Goal: Task Accomplishment & Management: Use online tool/utility

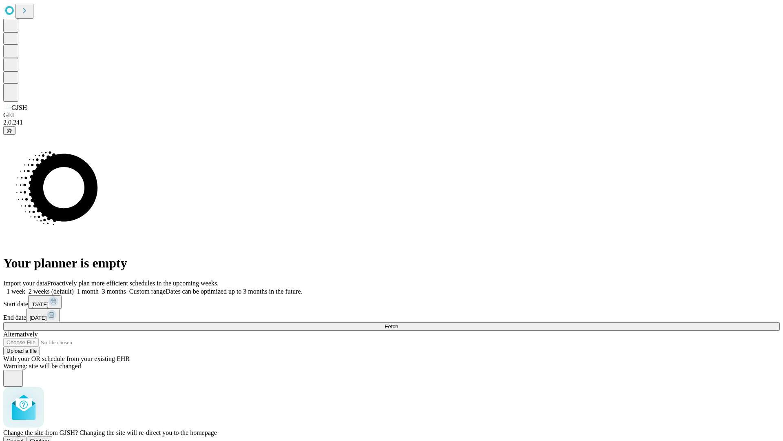
click at [49, 437] on span "Confirm" at bounding box center [39, 440] width 19 height 6
click at [25, 288] on label "1 week" at bounding box center [14, 291] width 22 height 7
click at [398, 323] on span "Fetch" at bounding box center [391, 326] width 13 height 6
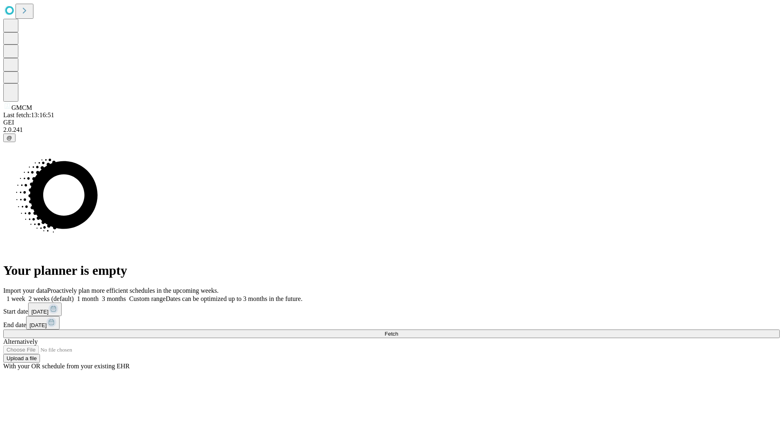
click at [25, 295] on label "1 week" at bounding box center [14, 298] width 22 height 7
click at [398, 330] on span "Fetch" at bounding box center [391, 333] width 13 height 6
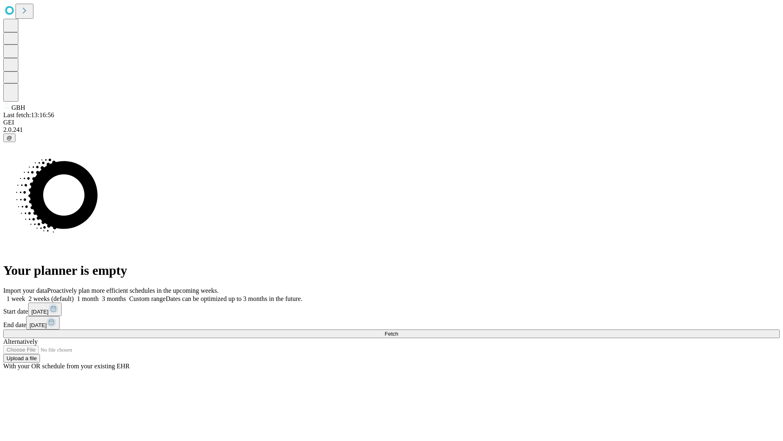
click at [25, 295] on label "1 week" at bounding box center [14, 298] width 22 height 7
click at [398, 330] on span "Fetch" at bounding box center [391, 333] width 13 height 6
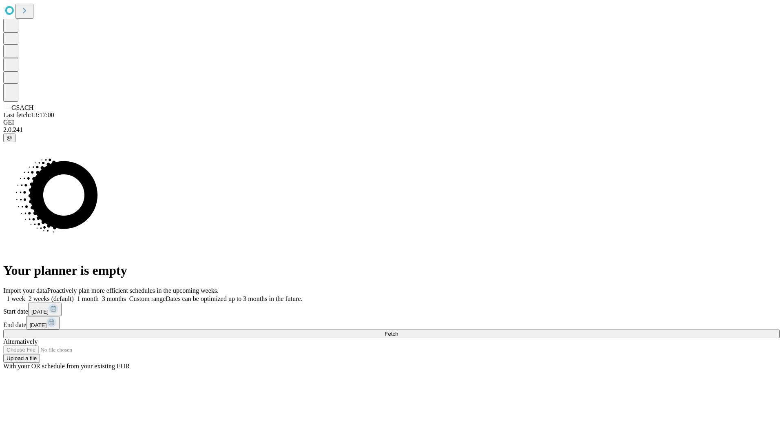
click at [25, 295] on label "1 week" at bounding box center [14, 298] width 22 height 7
click at [398, 330] on span "Fetch" at bounding box center [391, 333] width 13 height 6
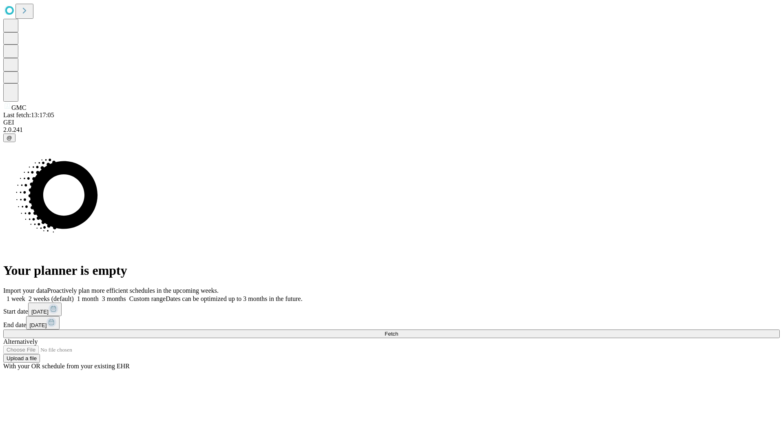
click at [25, 295] on label "1 week" at bounding box center [14, 298] width 22 height 7
click at [398, 330] on span "Fetch" at bounding box center [391, 333] width 13 height 6
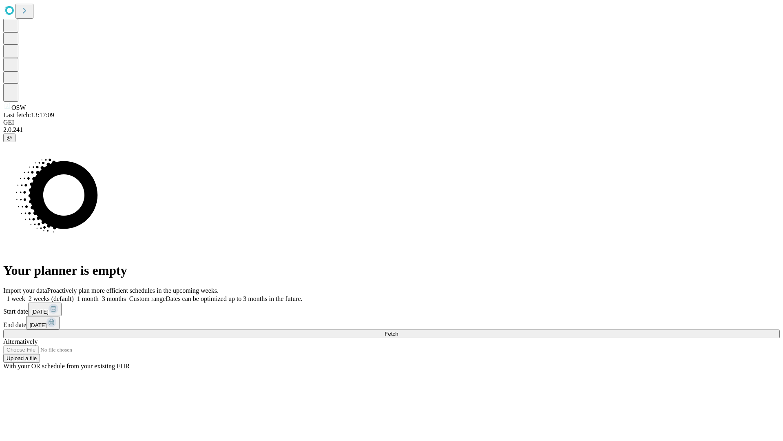
click at [25, 295] on label "1 week" at bounding box center [14, 298] width 22 height 7
click at [398, 330] on span "Fetch" at bounding box center [391, 333] width 13 height 6
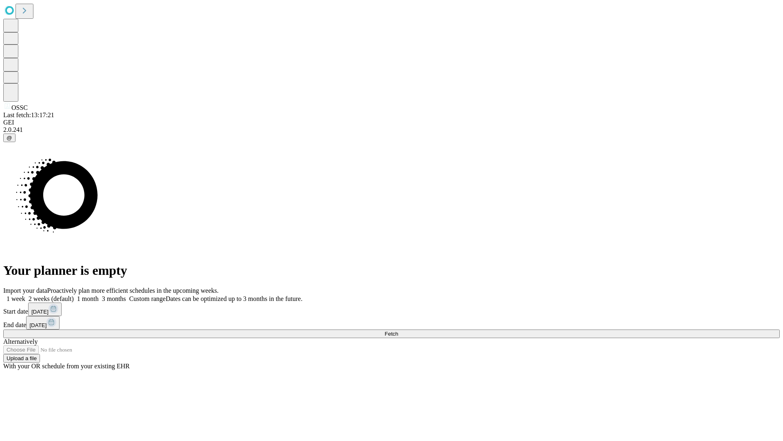
click at [25, 295] on label "1 week" at bounding box center [14, 298] width 22 height 7
click at [398, 330] on span "Fetch" at bounding box center [391, 333] width 13 height 6
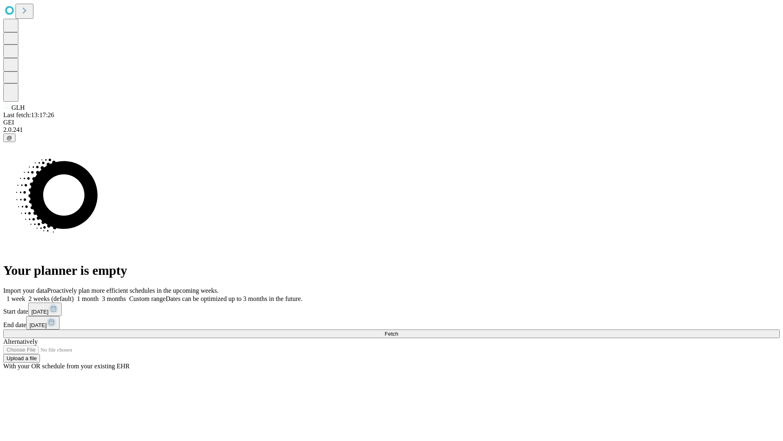
click at [25, 295] on label "1 week" at bounding box center [14, 298] width 22 height 7
click at [398, 330] on span "Fetch" at bounding box center [391, 333] width 13 height 6
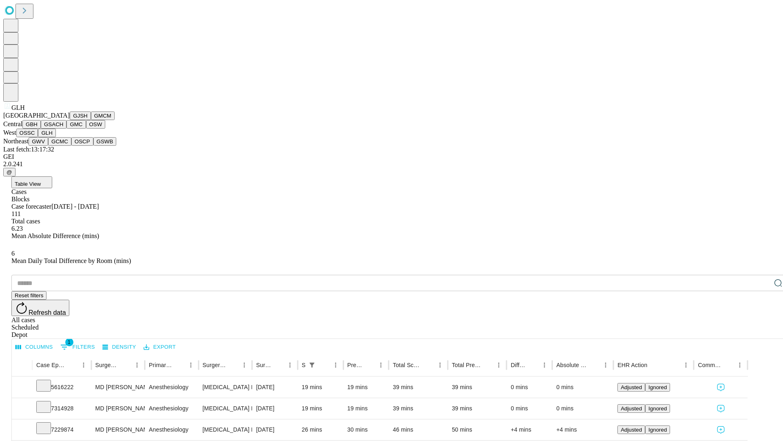
click at [48, 146] on button "GWV" at bounding box center [39, 141] width 20 height 9
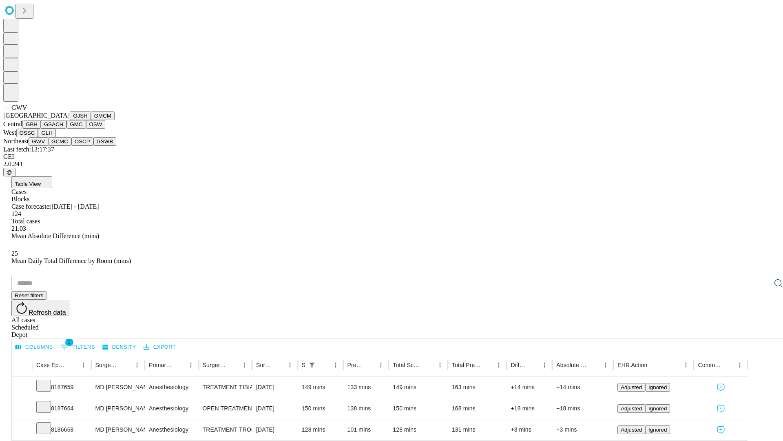
click at [63, 146] on button "GCMC" at bounding box center [59, 141] width 23 height 9
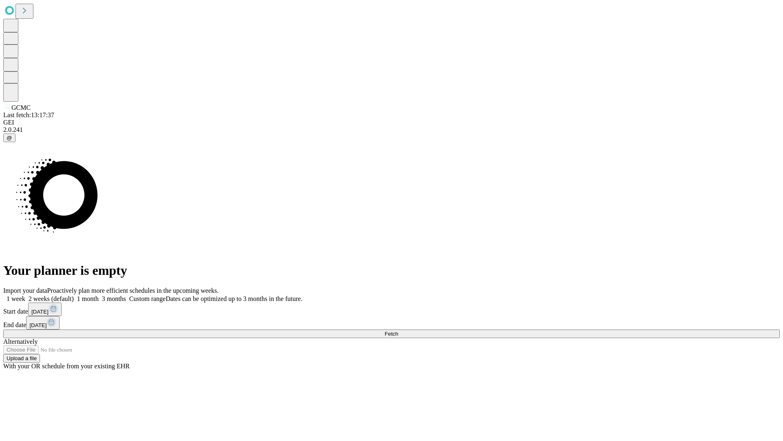
click at [25, 295] on label "1 week" at bounding box center [14, 298] width 22 height 7
click at [398, 330] on span "Fetch" at bounding box center [391, 333] width 13 height 6
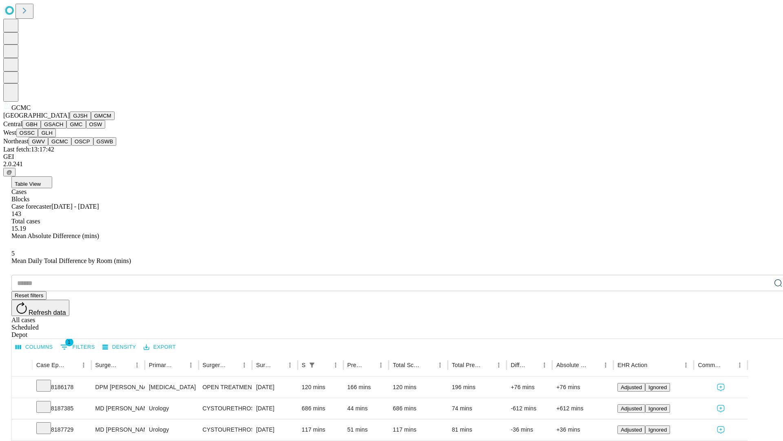
click at [71, 146] on button "OSCP" at bounding box center [82, 141] width 22 height 9
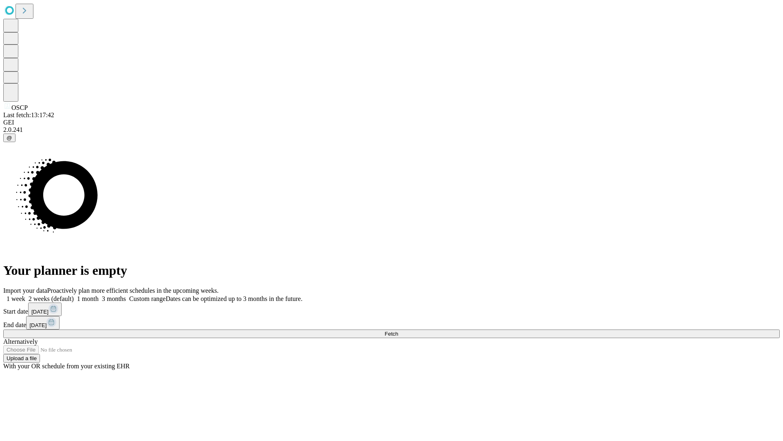
click at [25, 295] on label "1 week" at bounding box center [14, 298] width 22 height 7
click at [398, 330] on span "Fetch" at bounding box center [391, 333] width 13 height 6
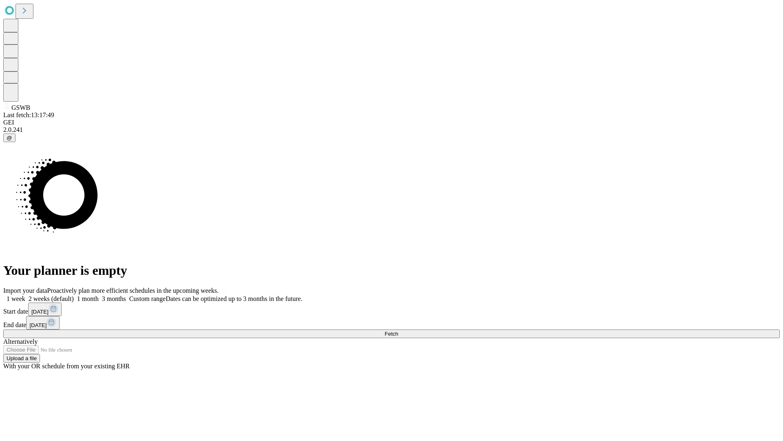
click at [25, 295] on label "1 week" at bounding box center [14, 298] width 22 height 7
click at [398, 330] on span "Fetch" at bounding box center [391, 333] width 13 height 6
